Goal: Task Accomplishment & Management: Manage account settings

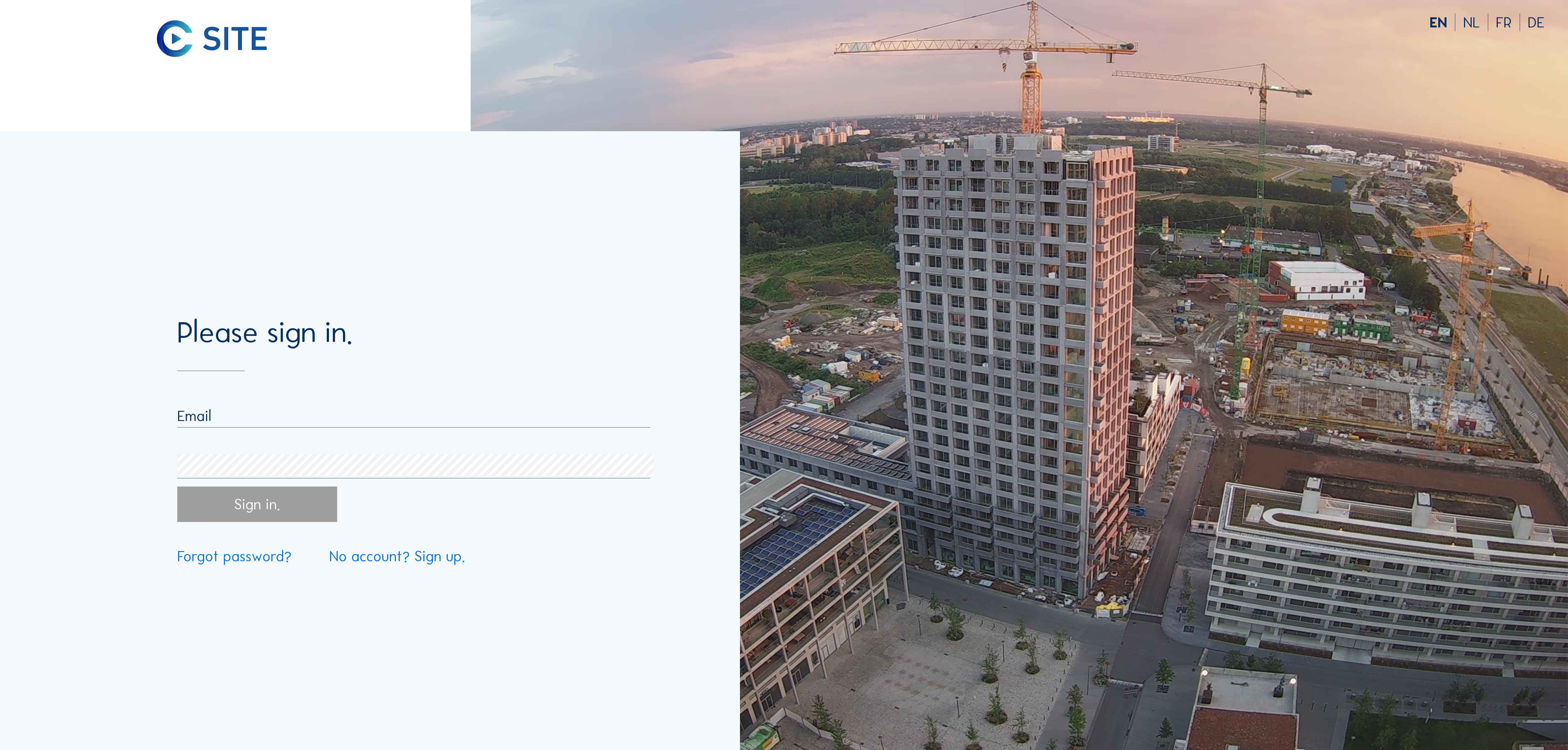
click at [346, 414] on input "email" at bounding box center [413, 415] width 473 height 18
type input "[EMAIL_ADDRESS][DOMAIN_NAME]"
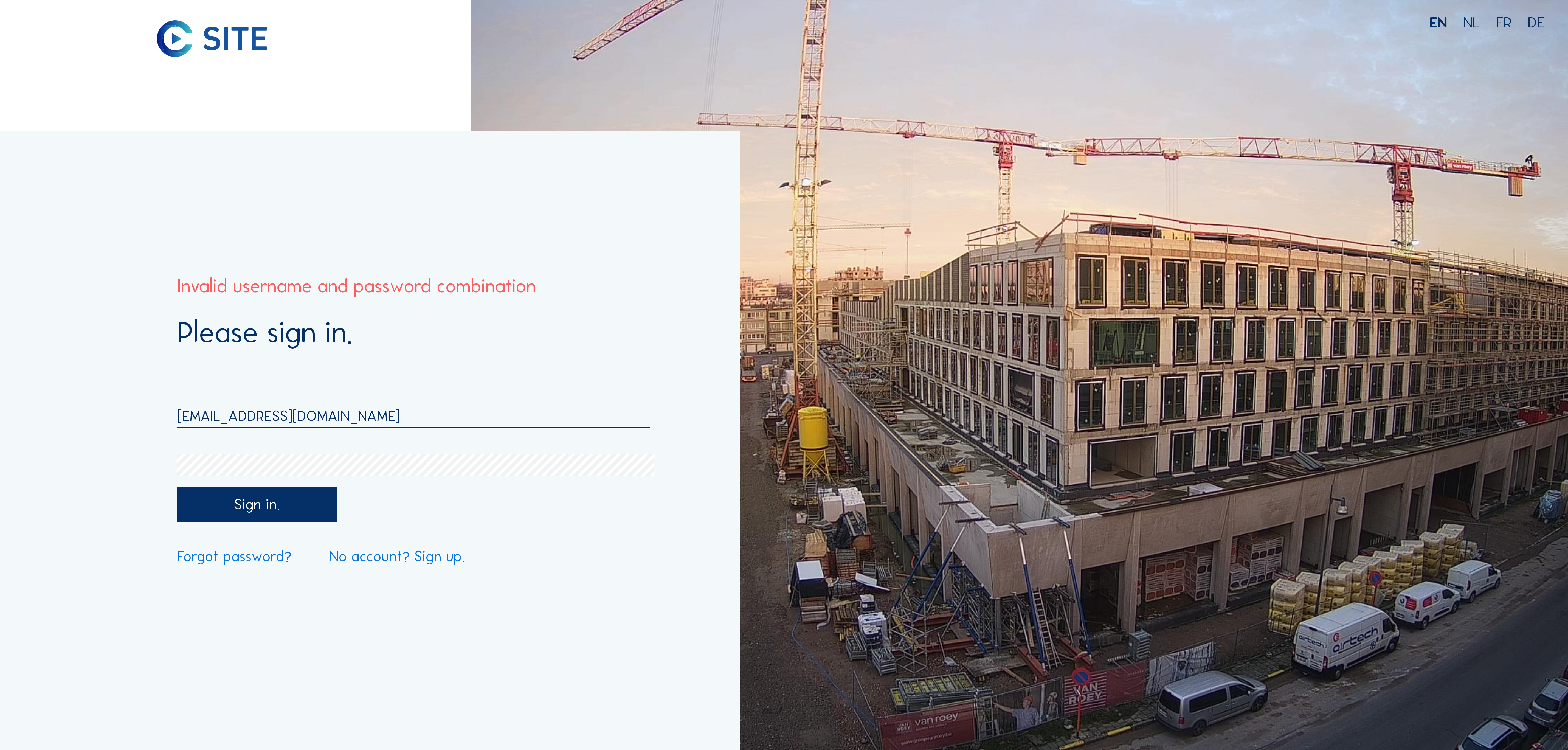
click at [144, 467] on div "Please sign in. [EMAIL_ADDRESS][DOMAIN_NAME] Sign in. Forgot password? No accou…" at bounding box center [370, 440] width 740 height 619
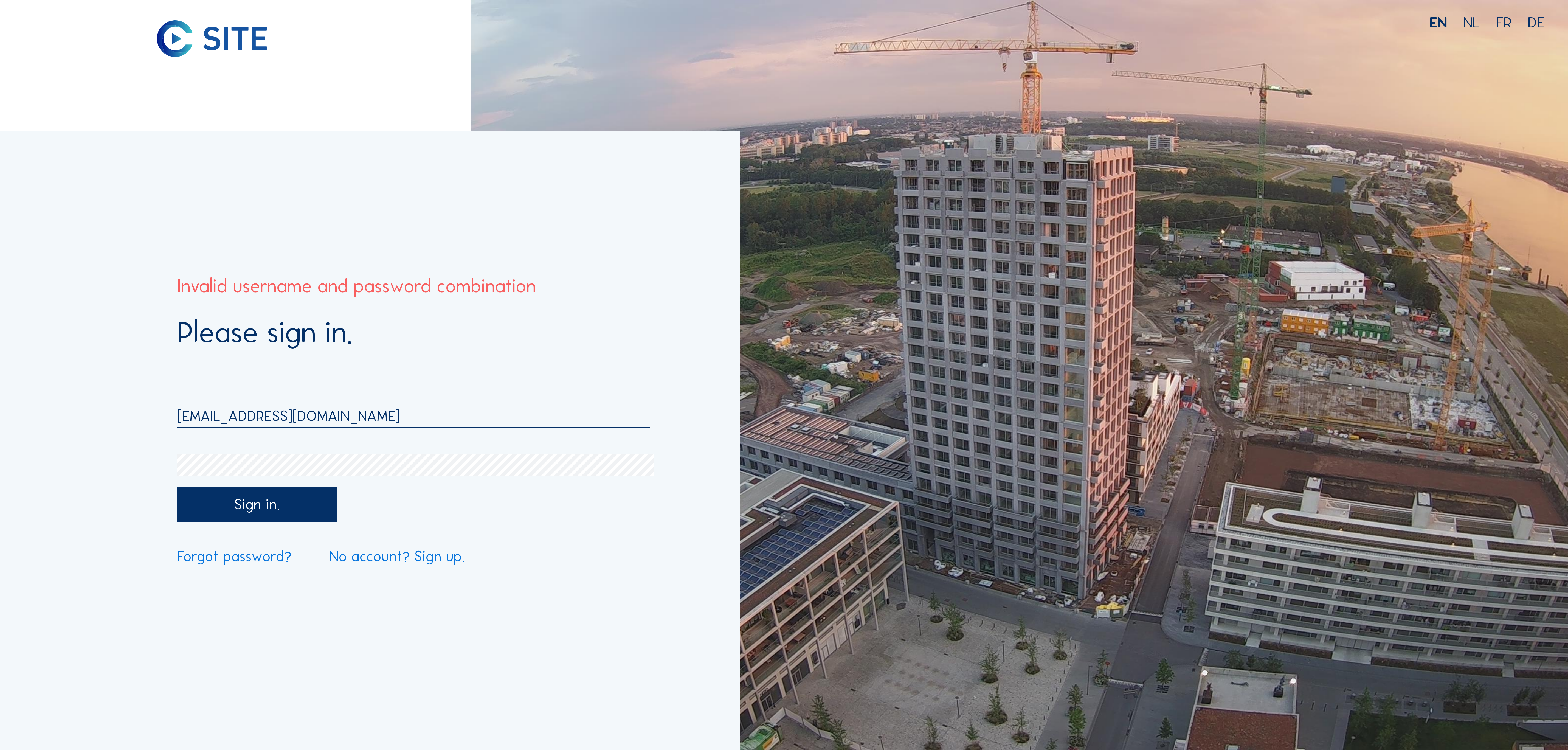
click at [259, 556] on link "Forgot password?" at bounding box center [234, 556] width 114 height 15
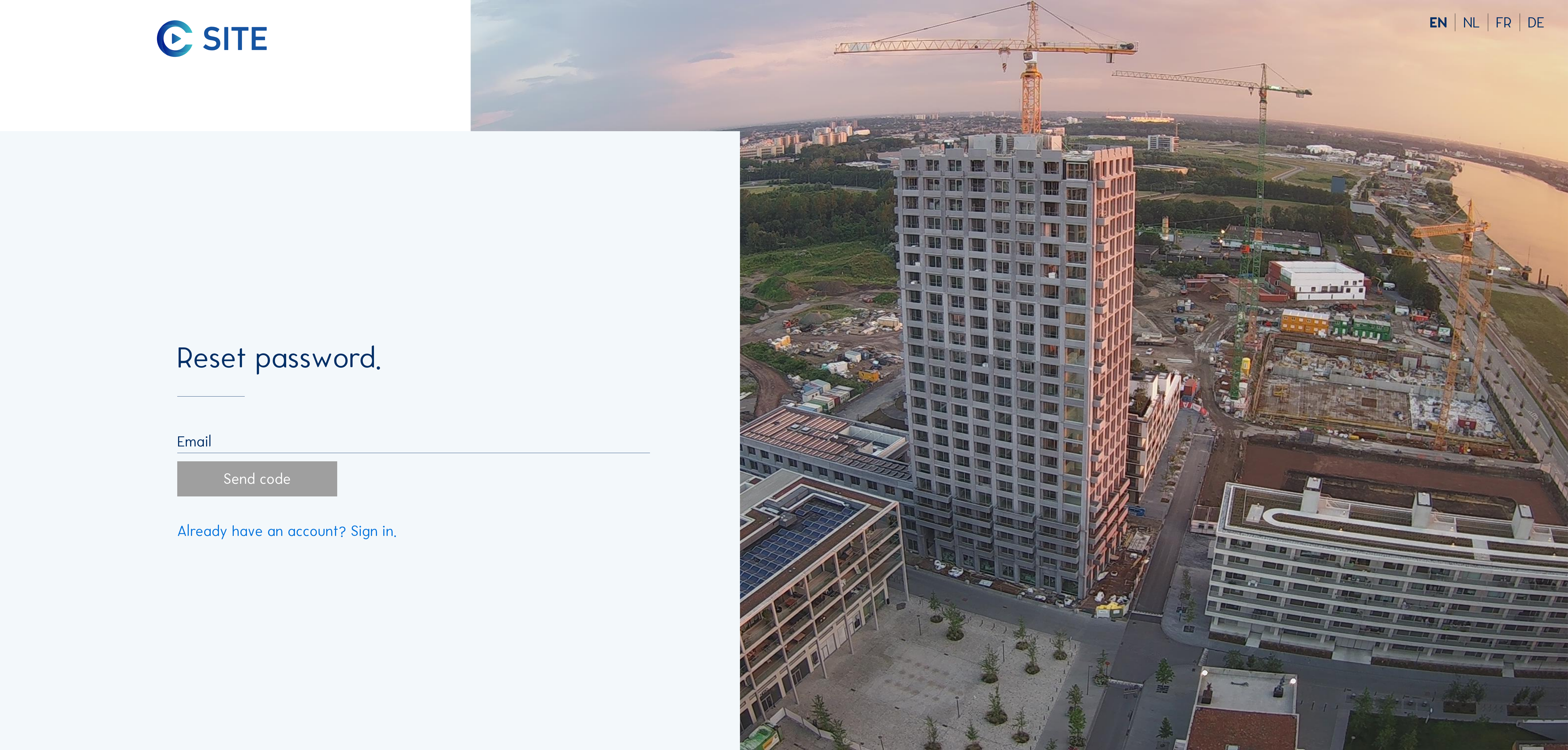
click at [208, 440] on input "email" at bounding box center [413, 441] width 473 height 18
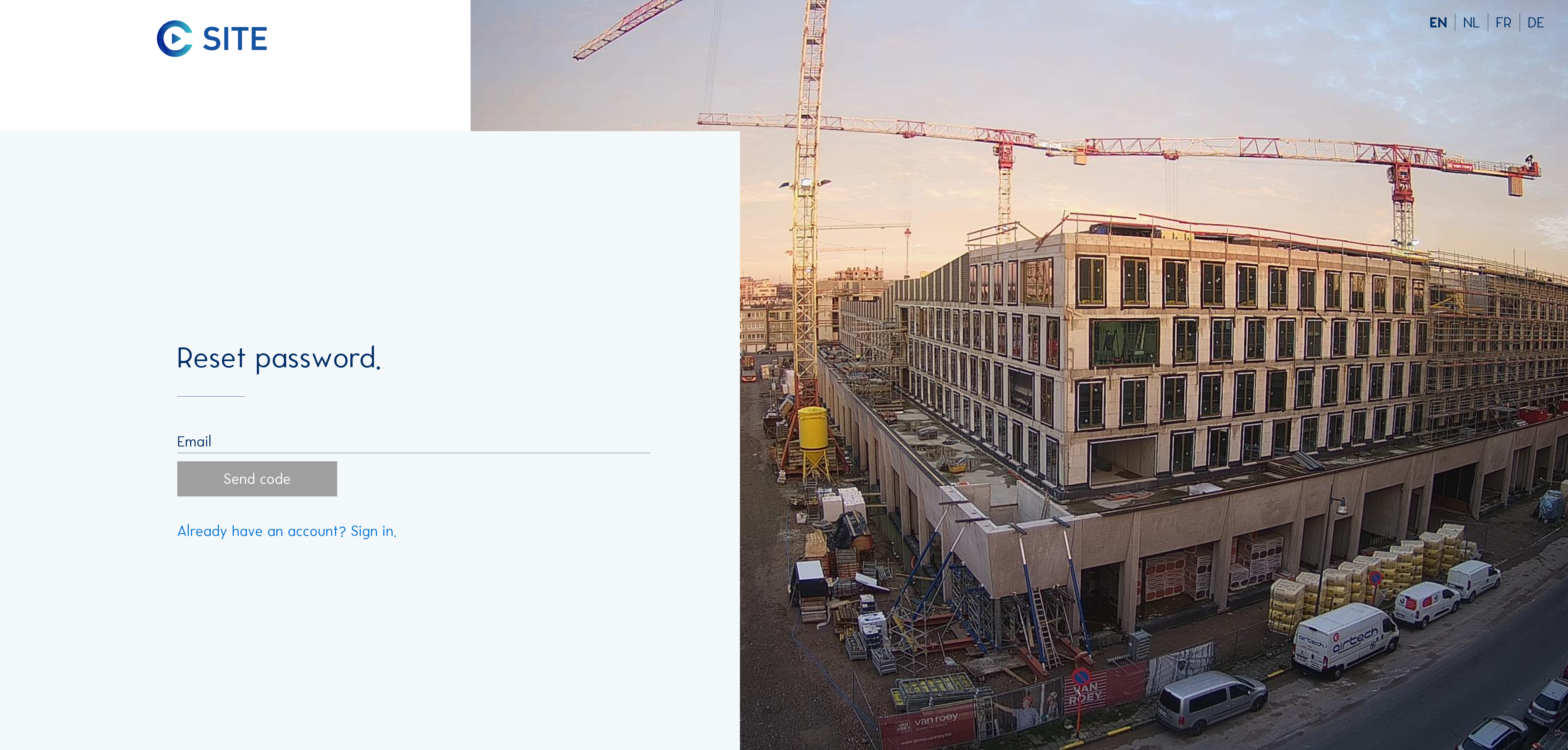
click at [290, 443] on input "email" at bounding box center [413, 441] width 473 height 18
type input "[EMAIL_ADDRESS][DOMAIN_NAME]"
click at [322, 488] on div "Send code" at bounding box center [257, 479] width 160 height 35
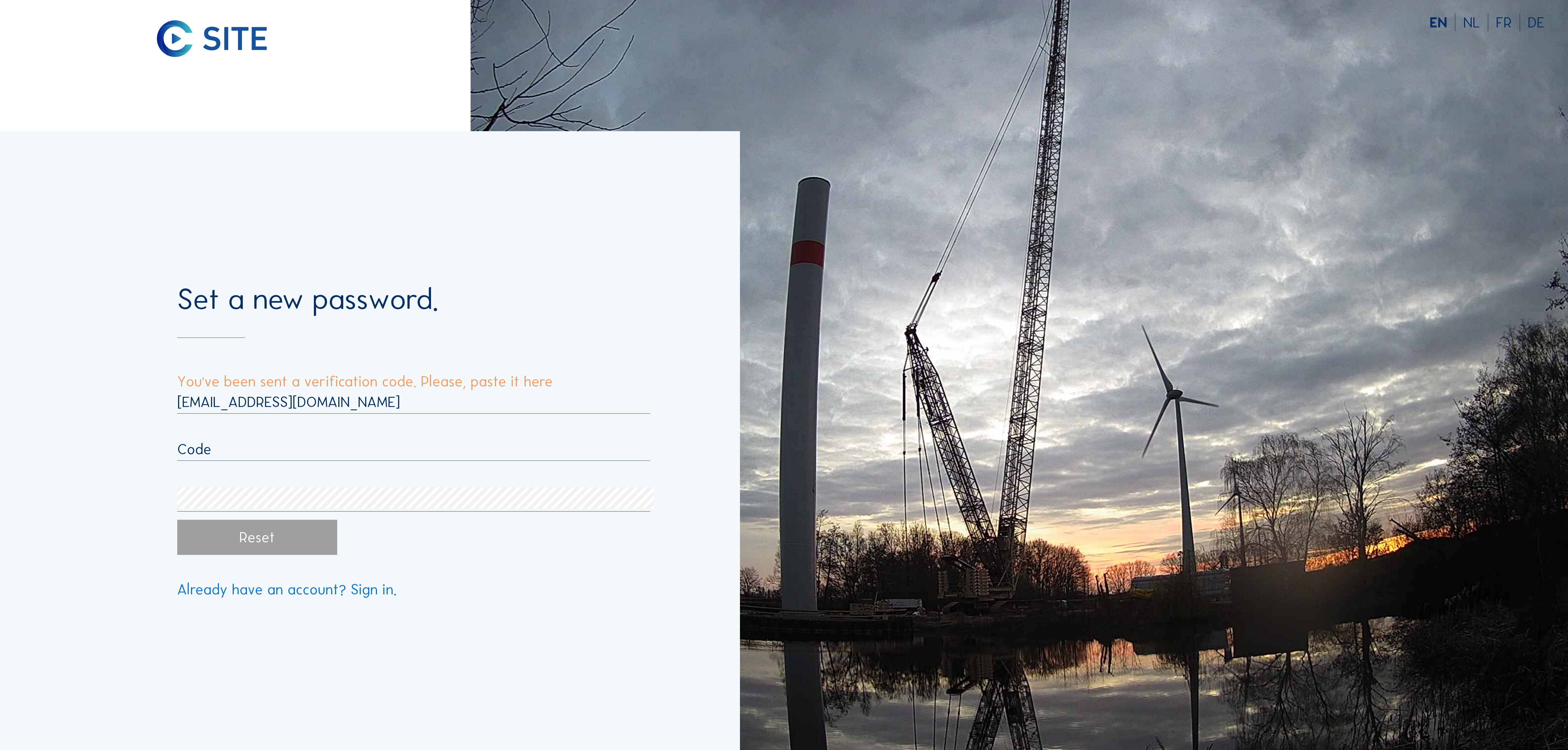
click at [264, 458] on input "text" at bounding box center [413, 449] width 473 height 18
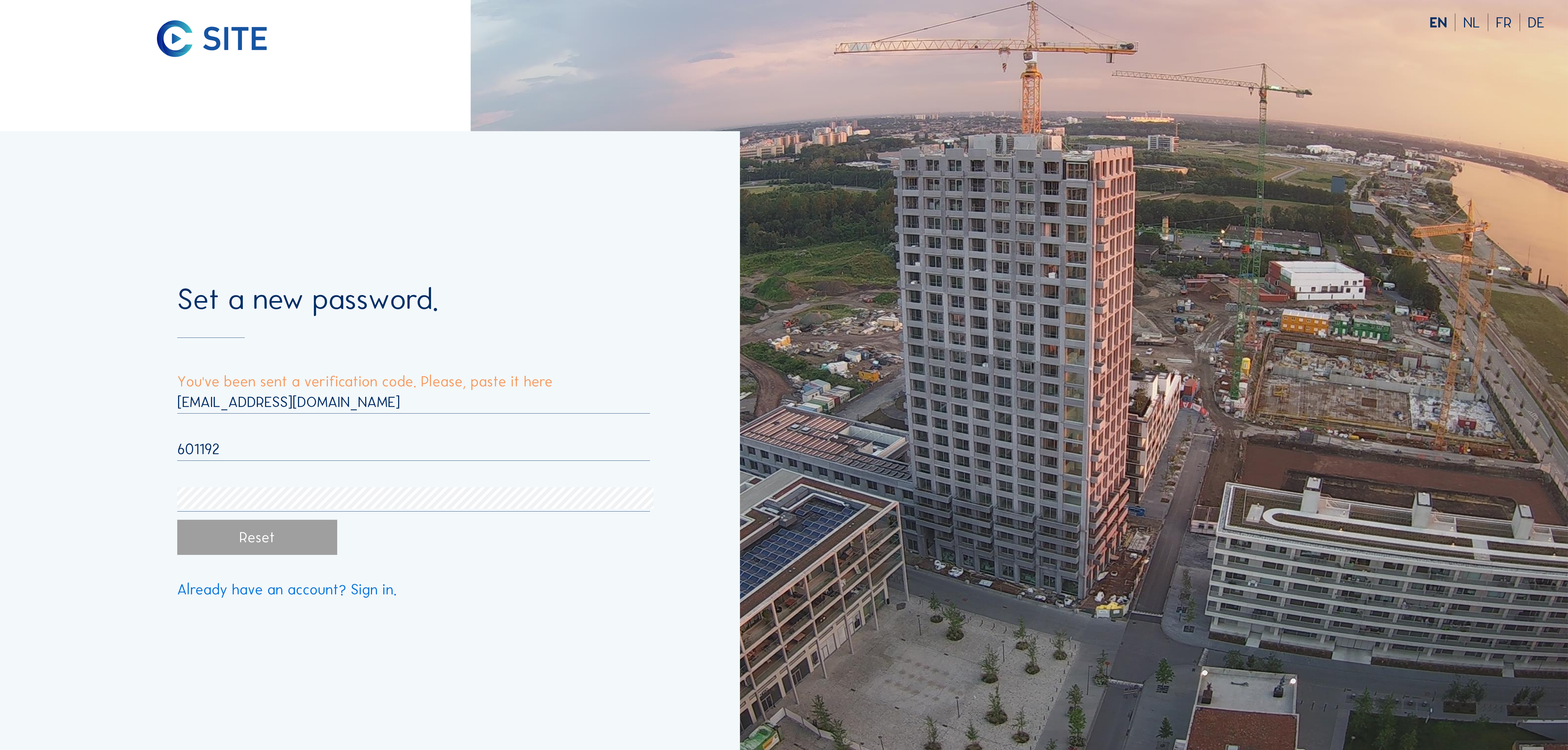
type input "601192"
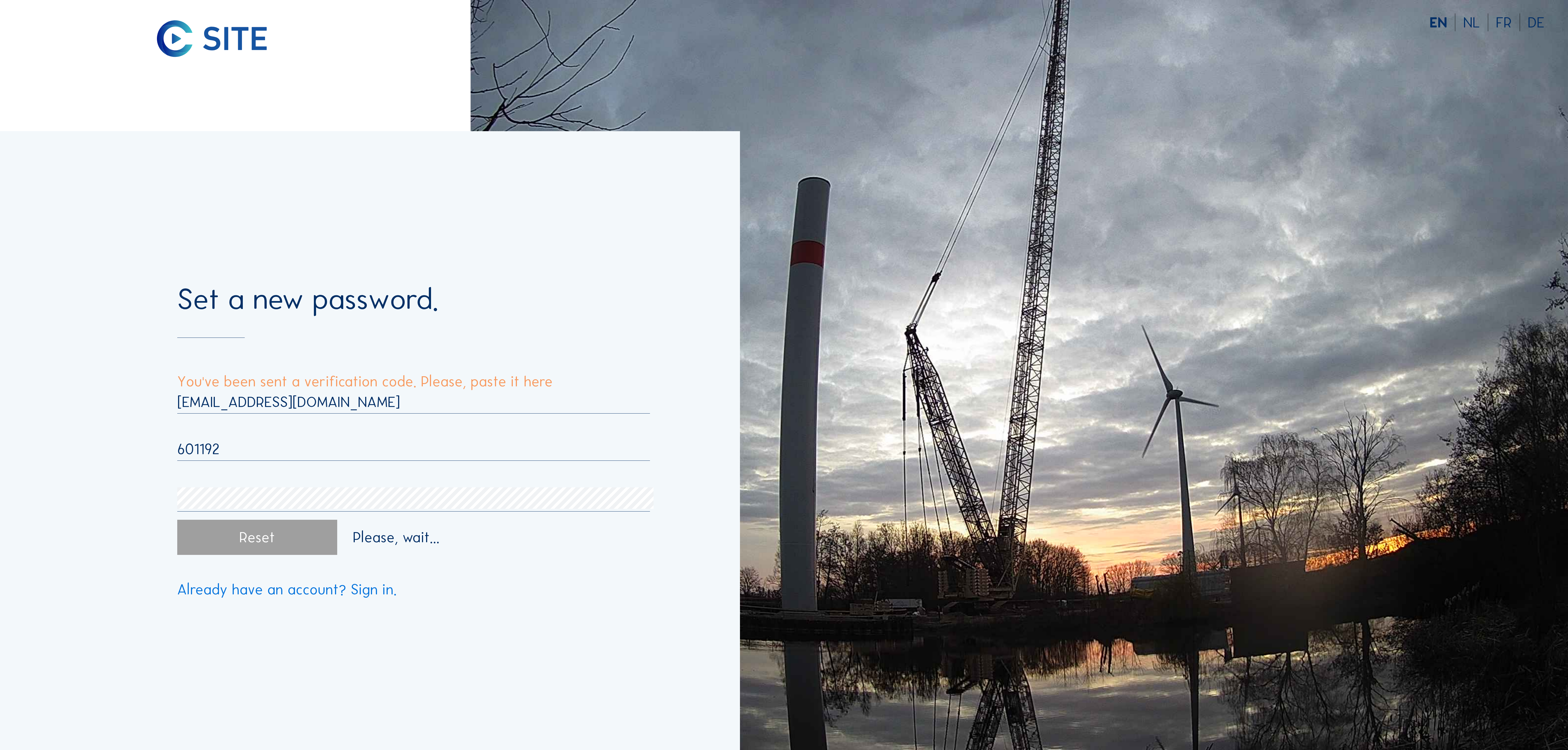
click at [285, 547] on div "Reset" at bounding box center [257, 538] width 160 height 35
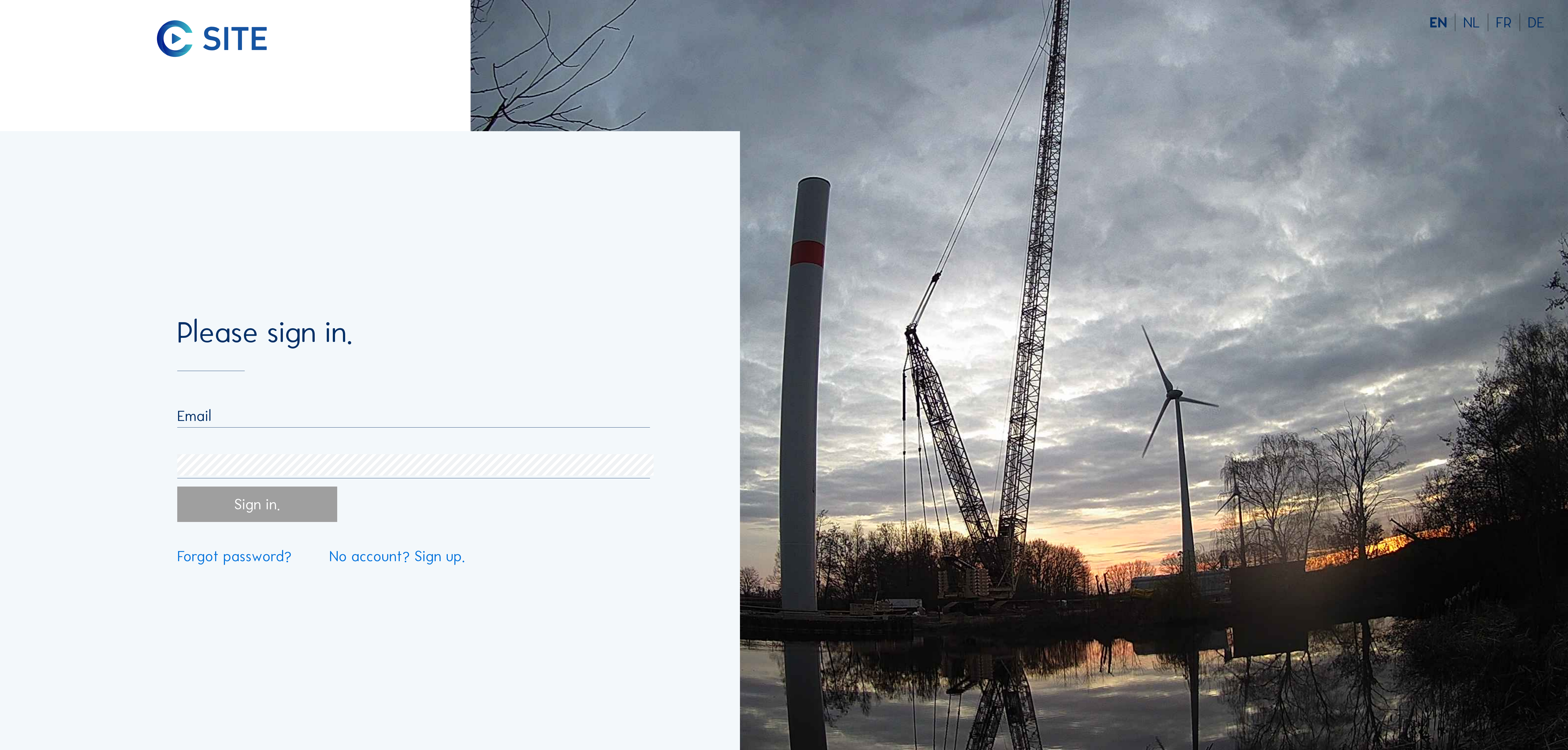
click at [283, 418] on input "email" at bounding box center [413, 415] width 473 height 18
type input "[EMAIL_ADDRESS][DOMAIN_NAME]"
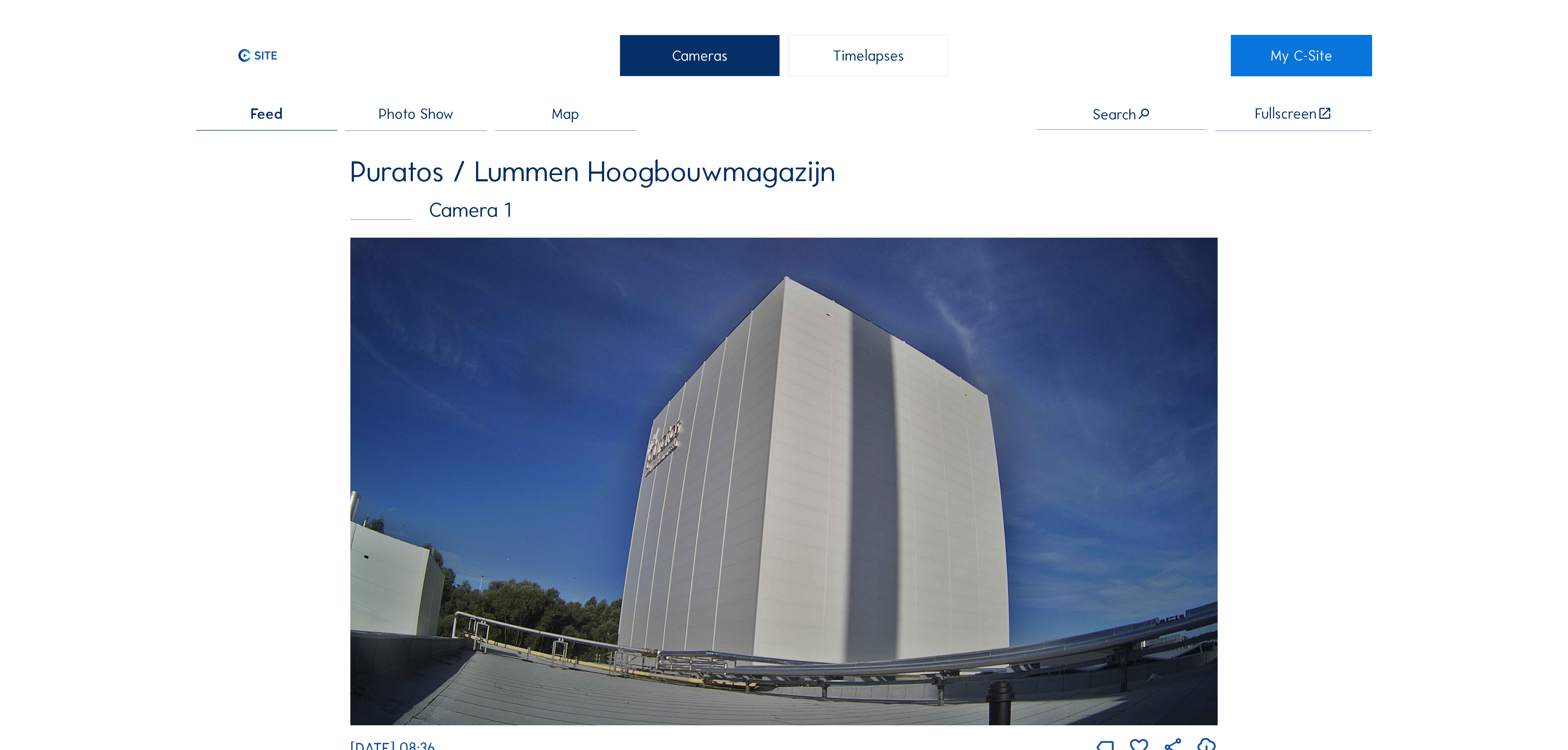
click at [420, 110] on span "Photo Show" at bounding box center [416, 114] width 75 height 15
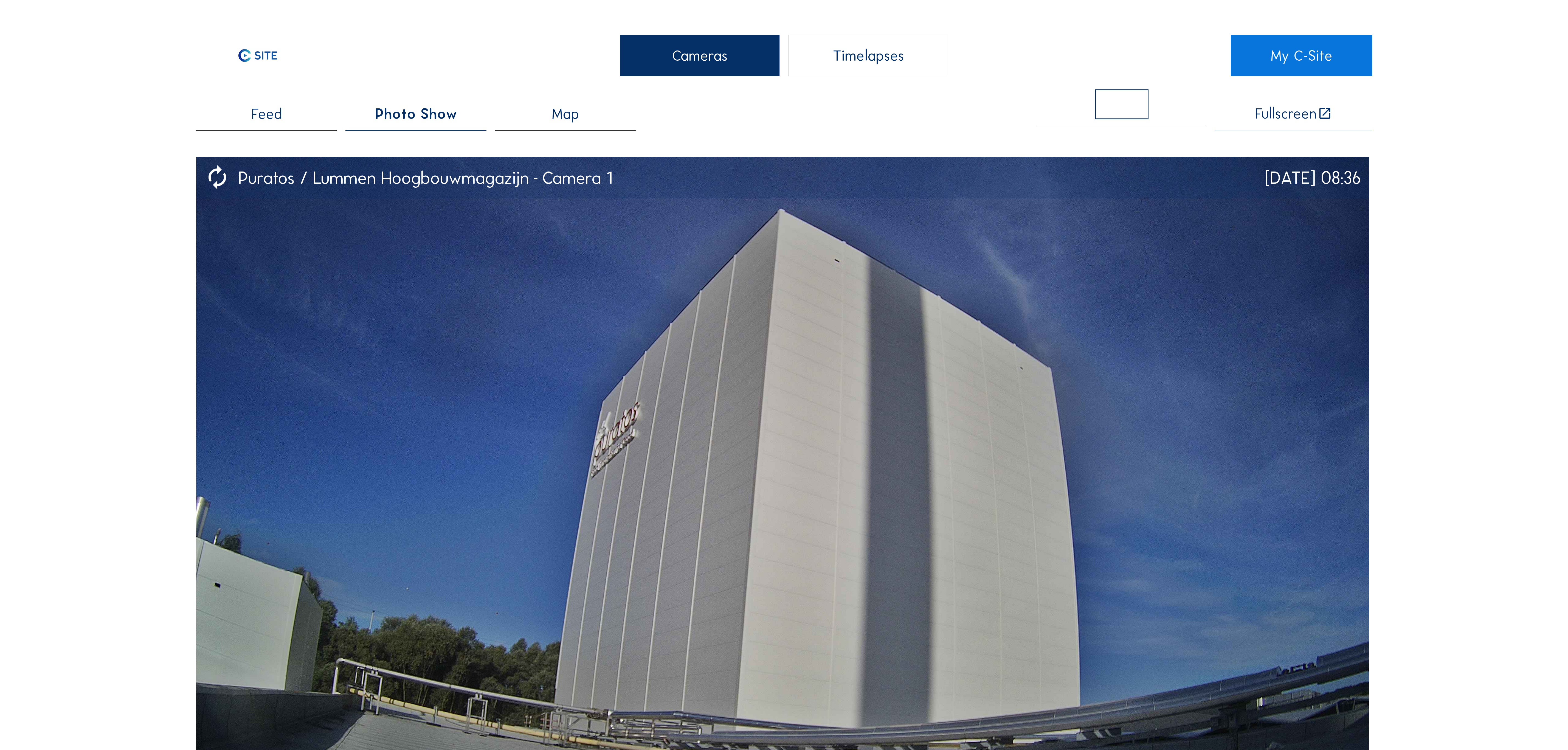
click at [841, 59] on div "Timelapses" at bounding box center [868, 55] width 160 height 41
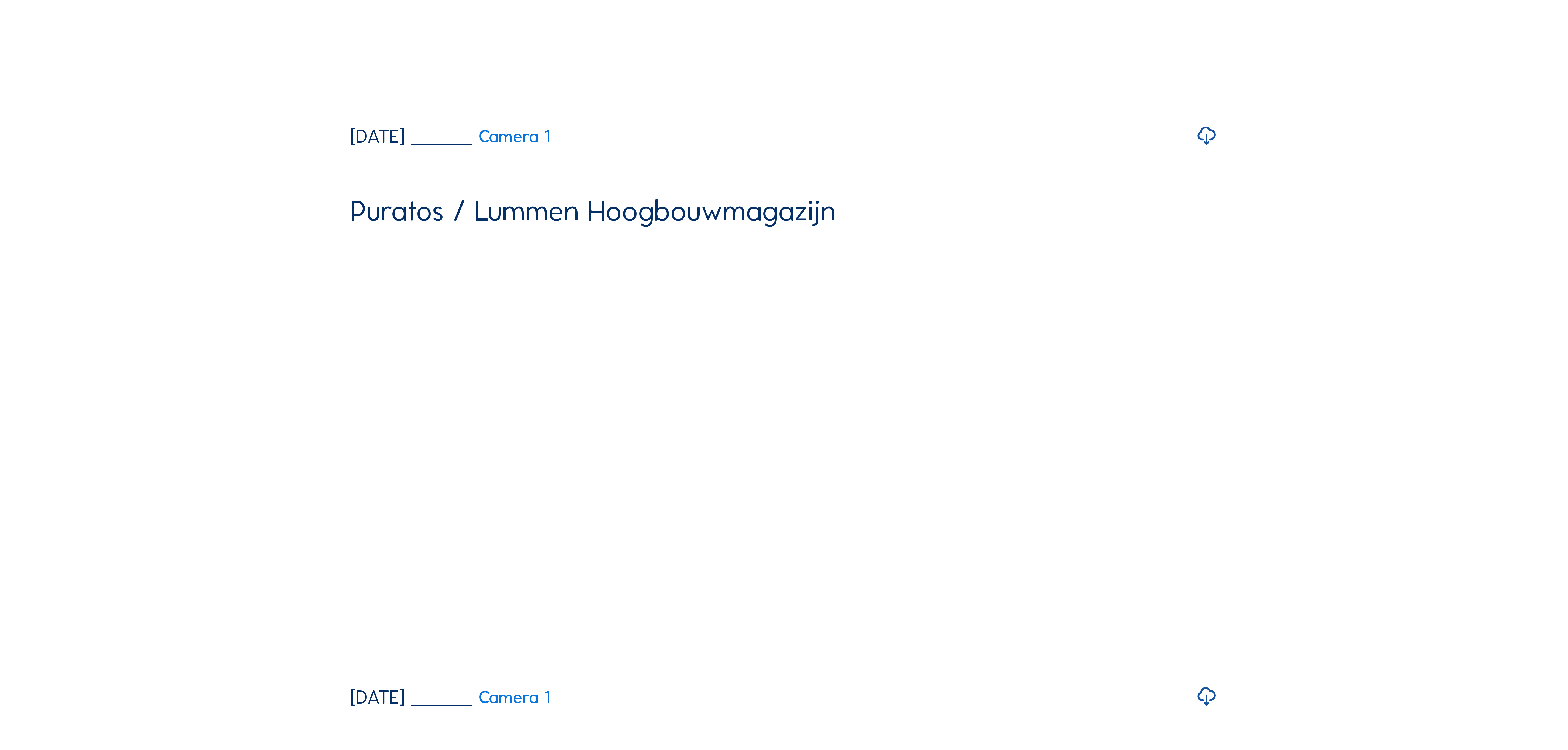
scroll to position [905, 0]
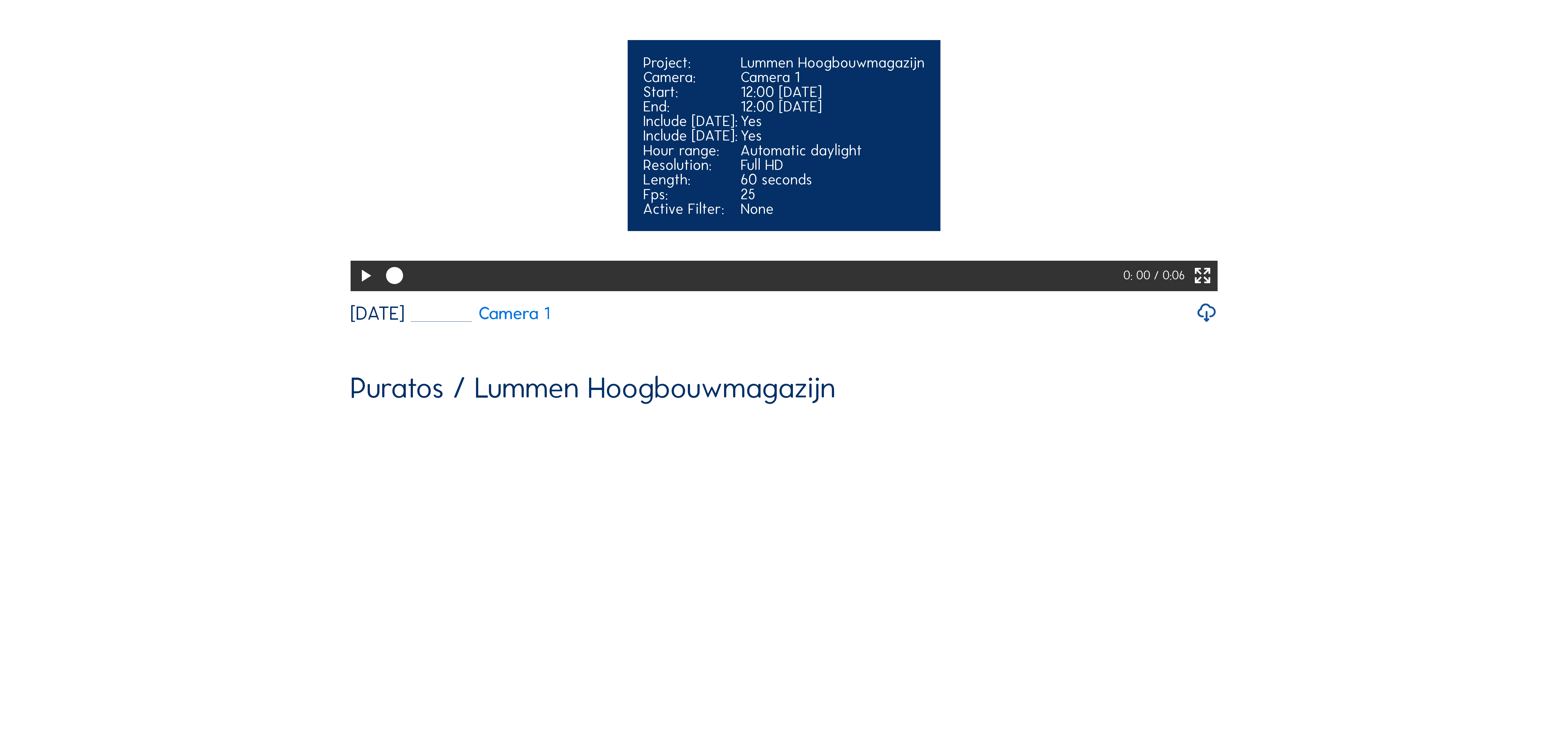
click at [365, 289] on icon at bounding box center [365, 276] width 21 height 25
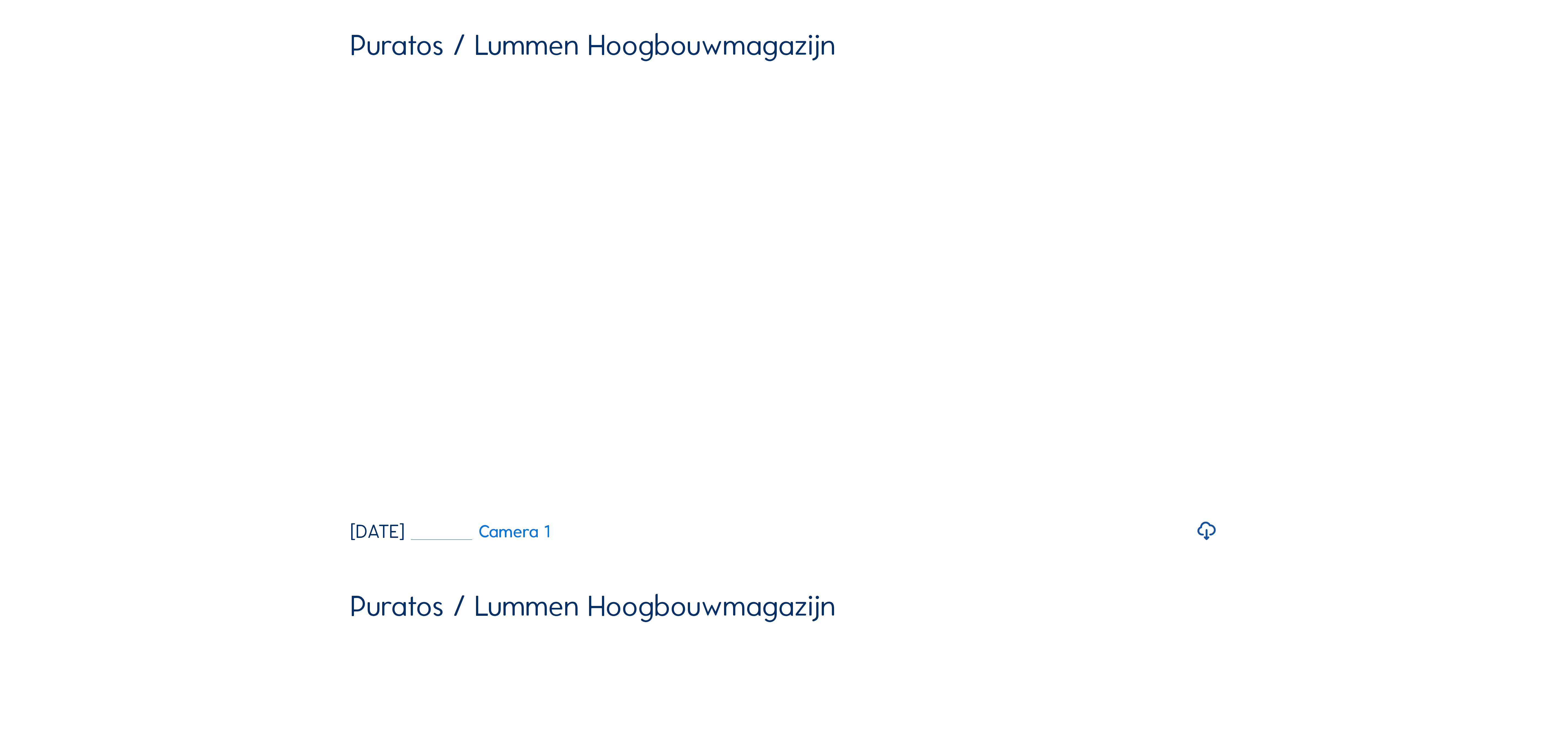
scroll to position [659, 0]
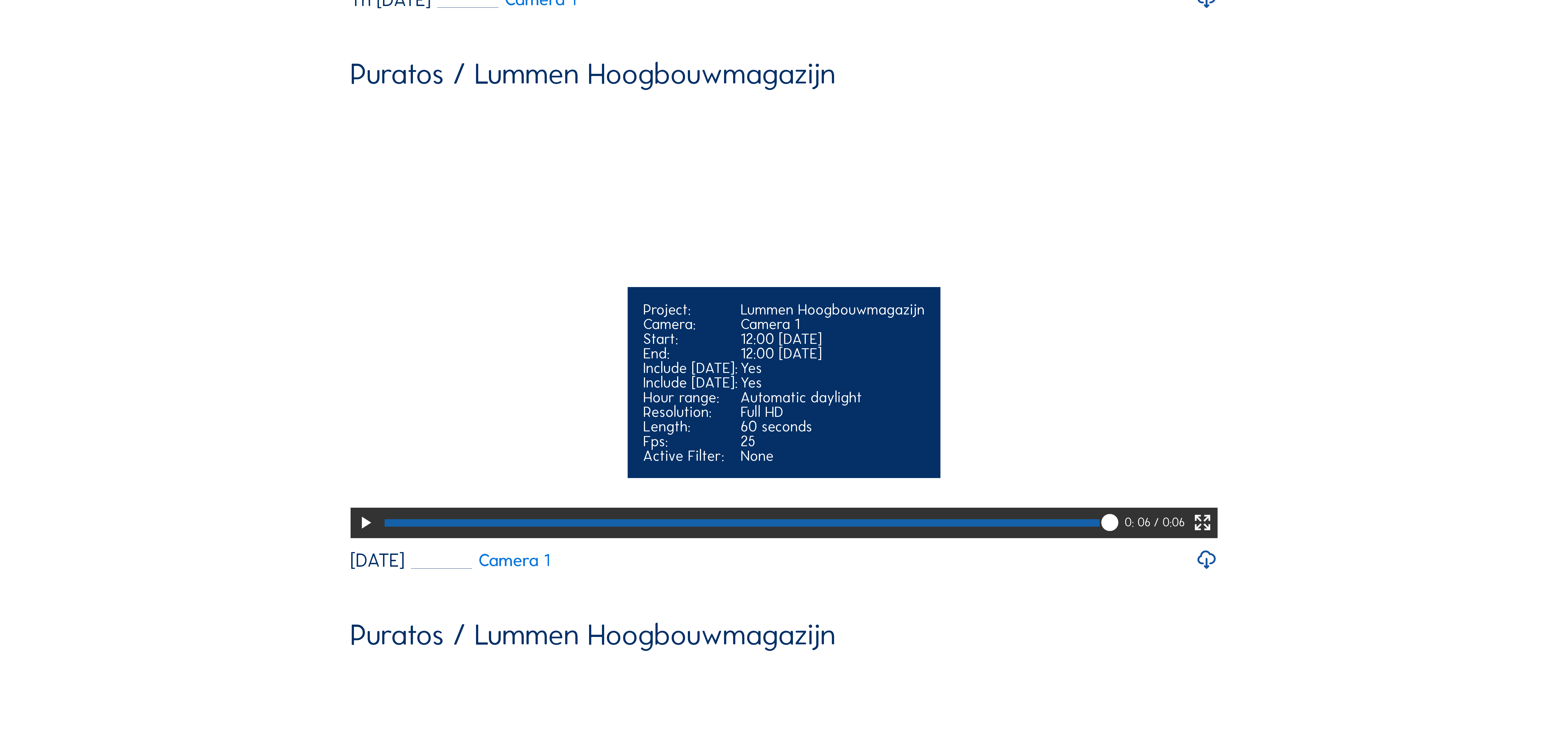
click at [362, 536] on icon at bounding box center [365, 523] width 21 height 25
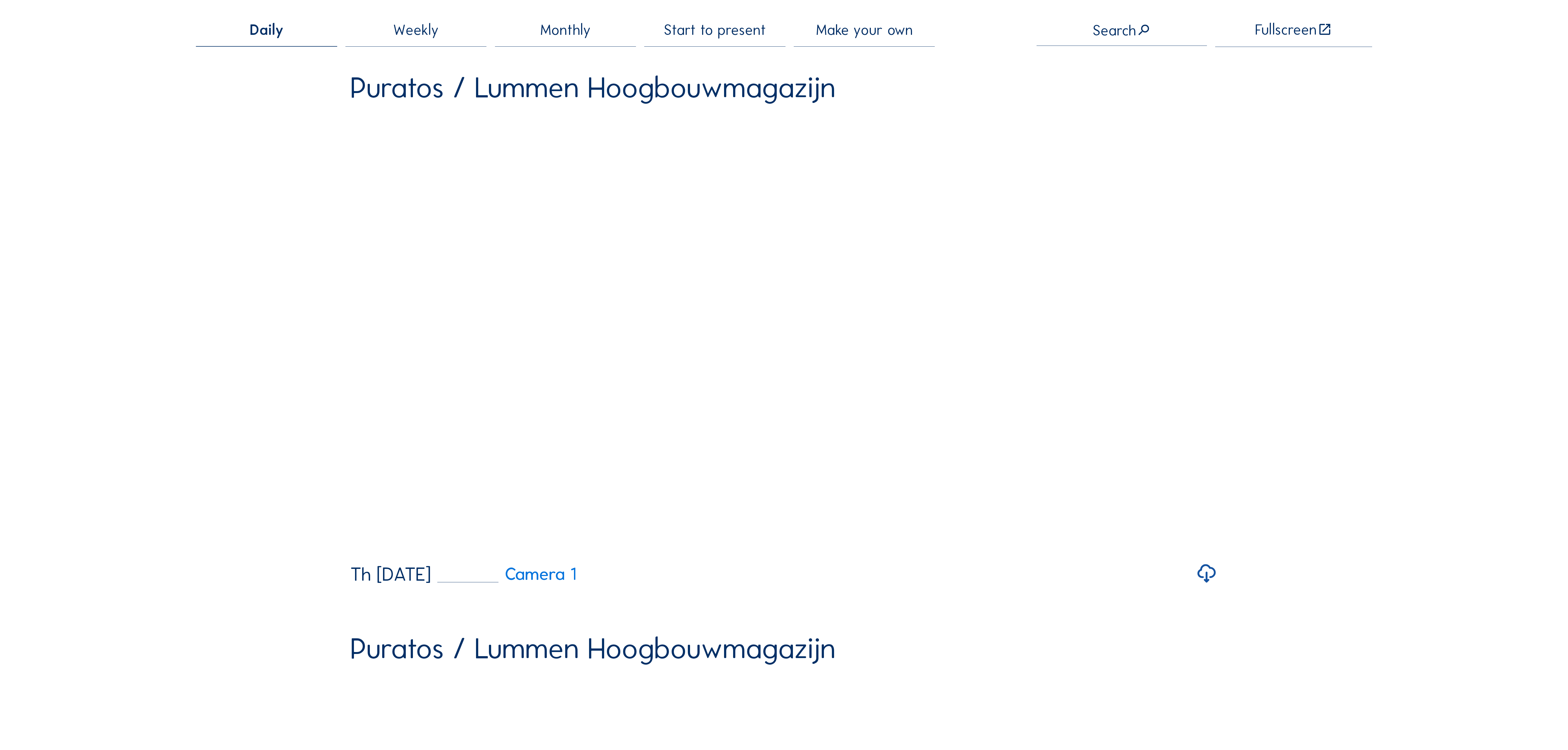
scroll to position [82, 0]
